Goal: Obtain resource: Download file/media

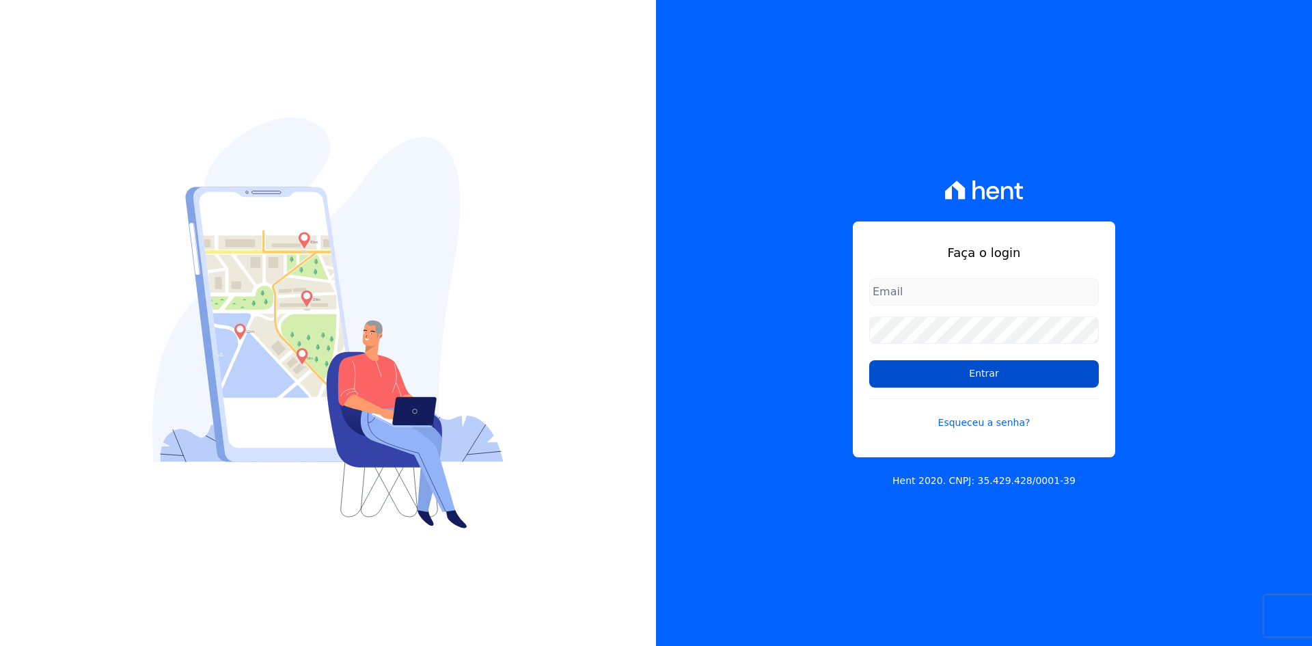
type input "[EMAIL_ADDRESS][DOMAIN_NAME]"
click at [969, 374] on input "Entrar" at bounding box center [984, 373] width 230 height 27
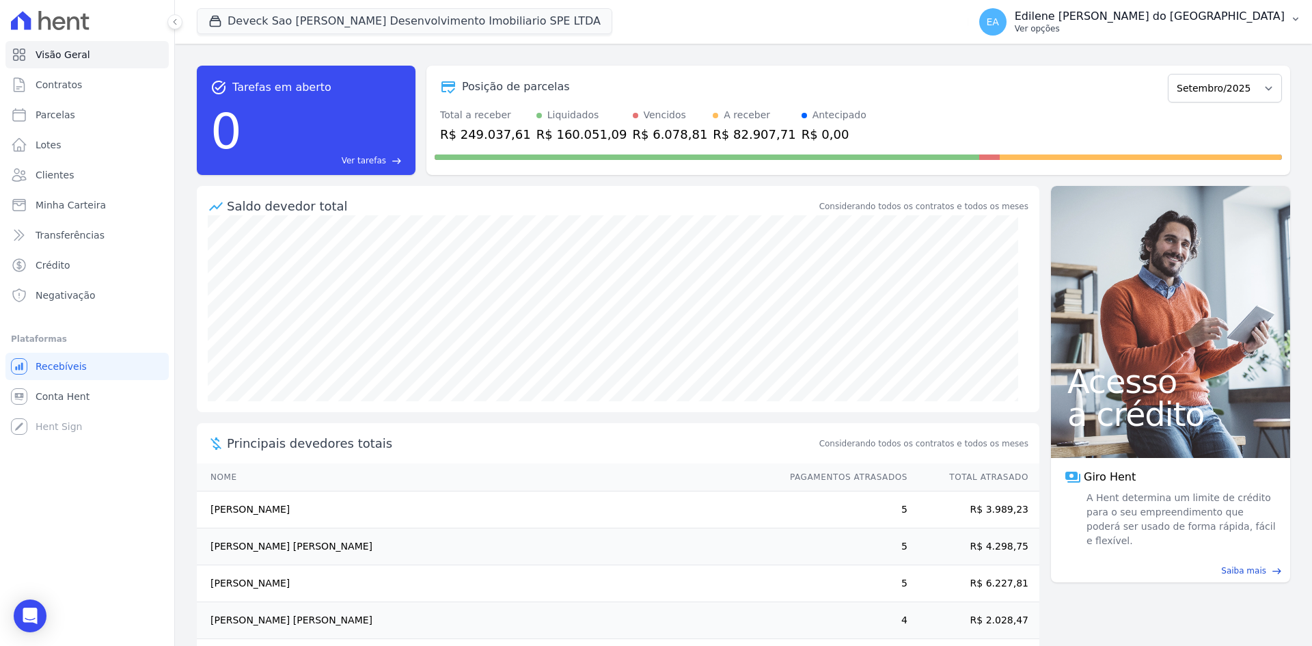
click at [1108, 27] on p "Ver opções" at bounding box center [1150, 28] width 270 height 11
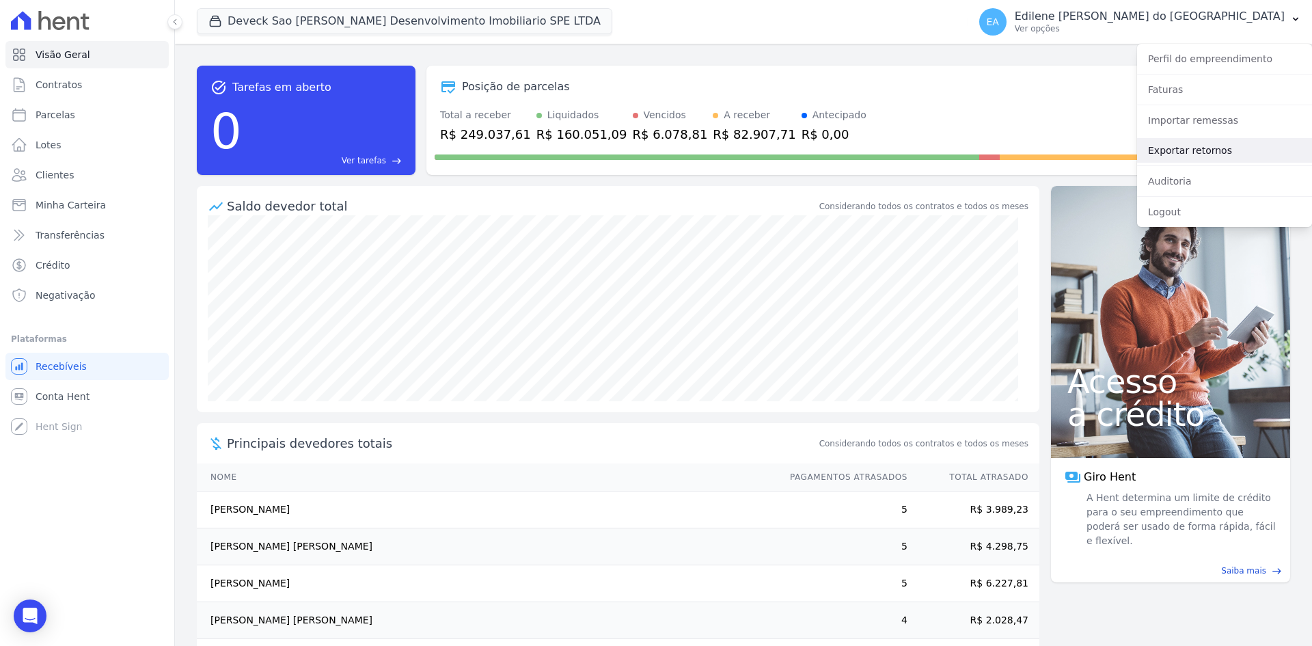
click at [1189, 152] on link "Exportar retornos" at bounding box center [1224, 150] width 175 height 25
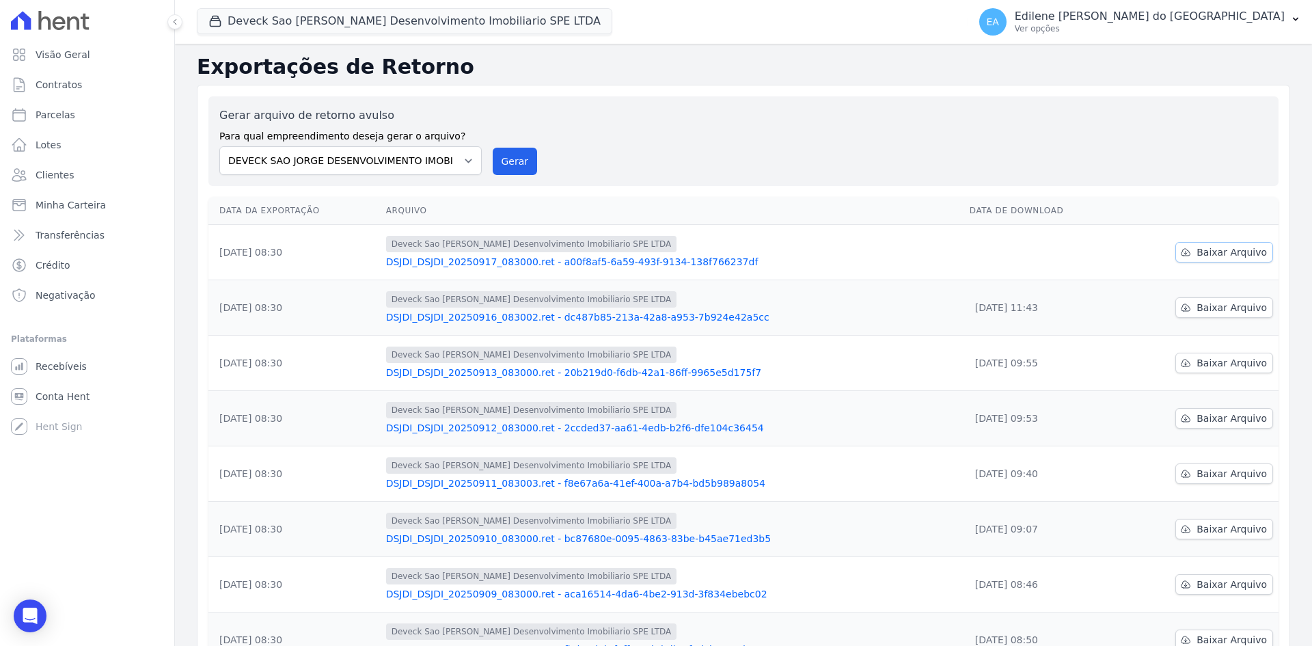
click at [1211, 253] on span "Baixar Arquivo" at bounding box center [1231, 252] width 70 height 14
